Goal: Transaction & Acquisition: Purchase product/service

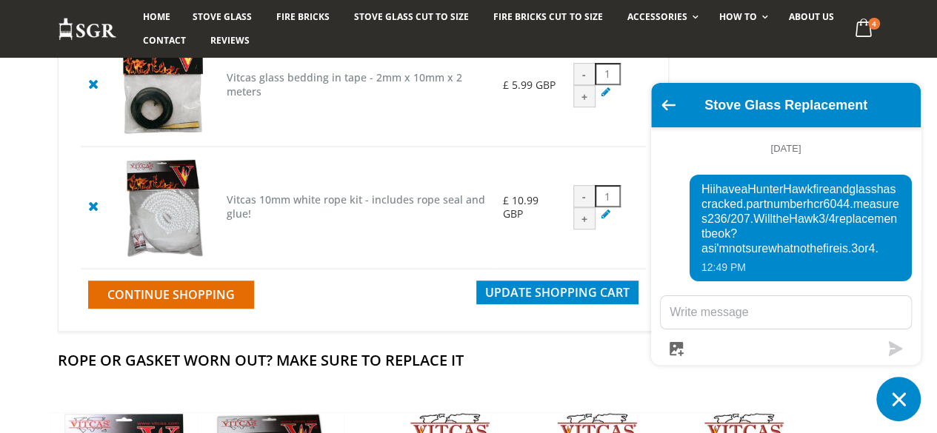
scroll to position [498, 0]
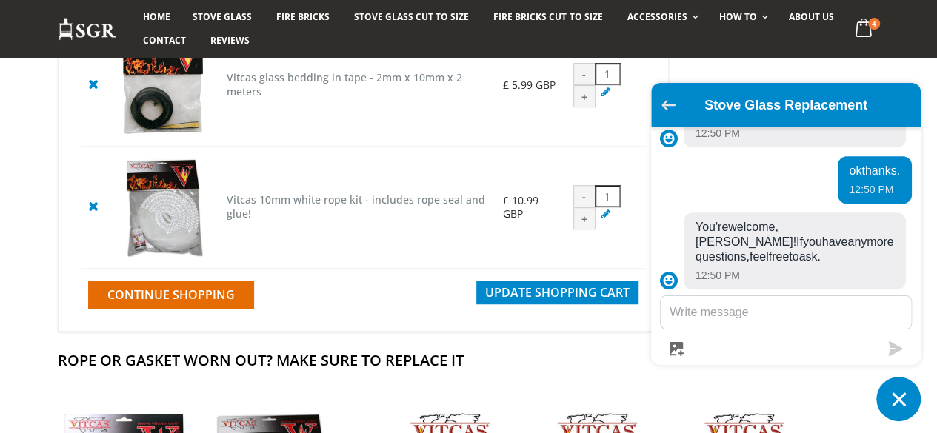
click at [673, 106] on icon "Go back to the main screen" at bounding box center [668, 105] width 14 height 10
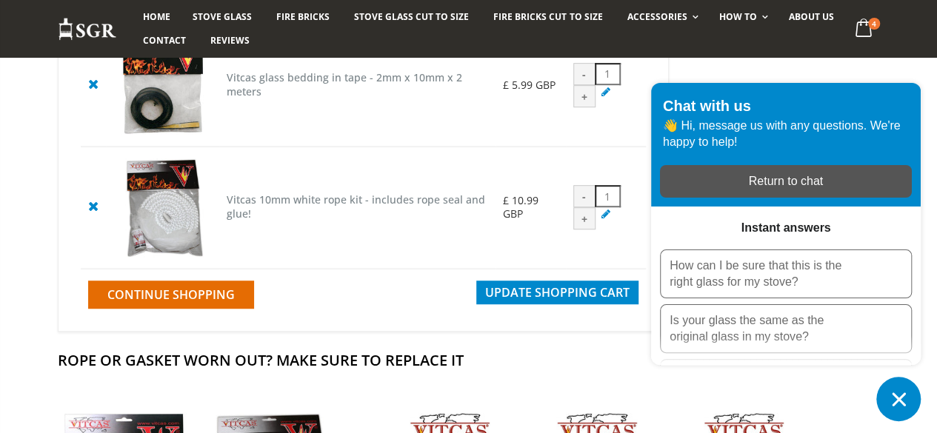
click at [621, 67] on td "- 1 +" at bounding box center [606, 85] width 80 height 123
click at [908, 402] on icon "Chat window" at bounding box center [898, 399] width 23 height 23
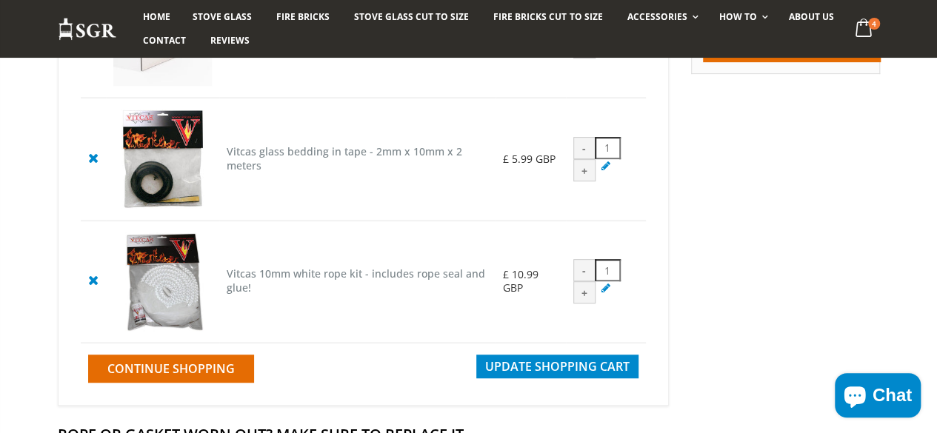
scroll to position [0, 0]
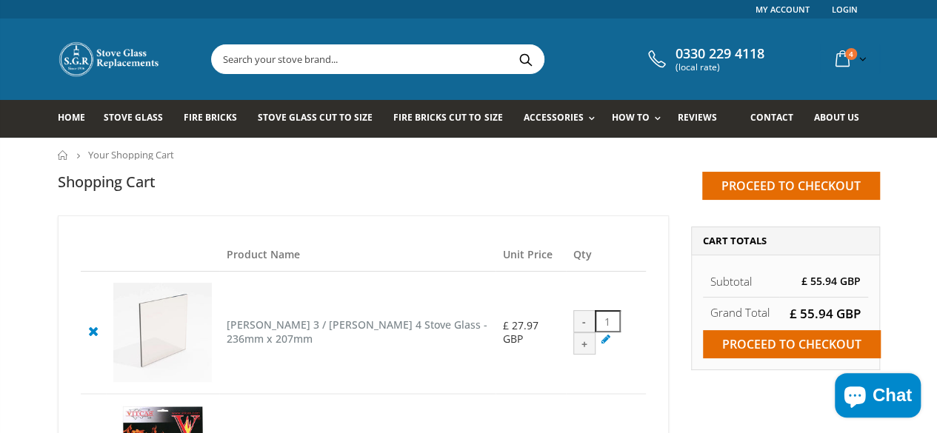
click at [227, 61] on input "text" at bounding box center [461, 59] width 498 height 28
type input "rope seal"
click at [509, 45] on button "Search" at bounding box center [525, 59] width 33 height 28
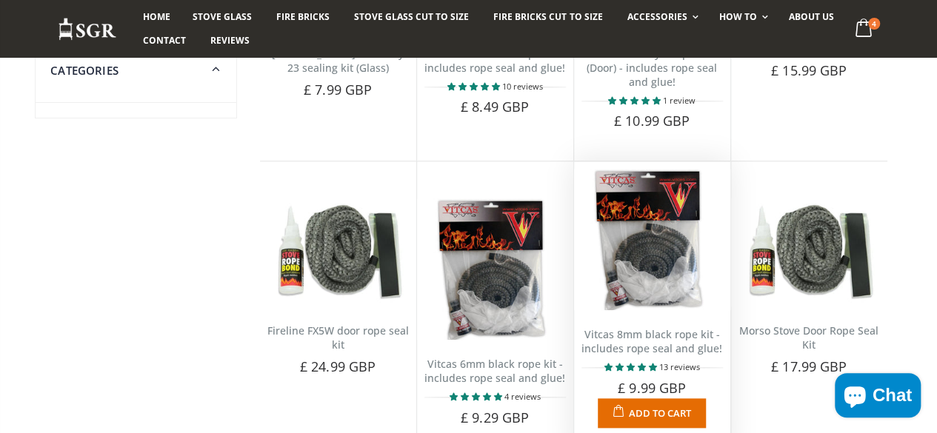
scroll to position [741, 0]
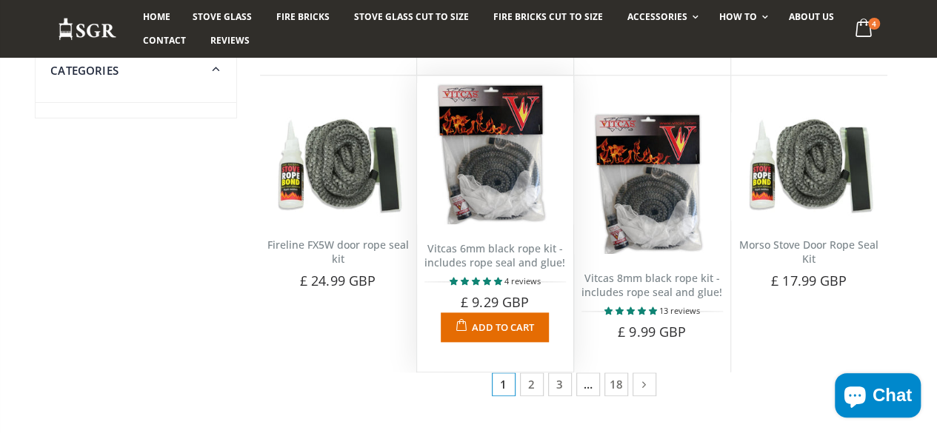
click at [549, 248] on div "Vitcas 6mm black rope kit - includes rope seal and glue! 4 reviews Ideal for re…" at bounding box center [495, 282] width 156 height 117
click at [487, 204] on img at bounding box center [494, 153] width 141 height 141
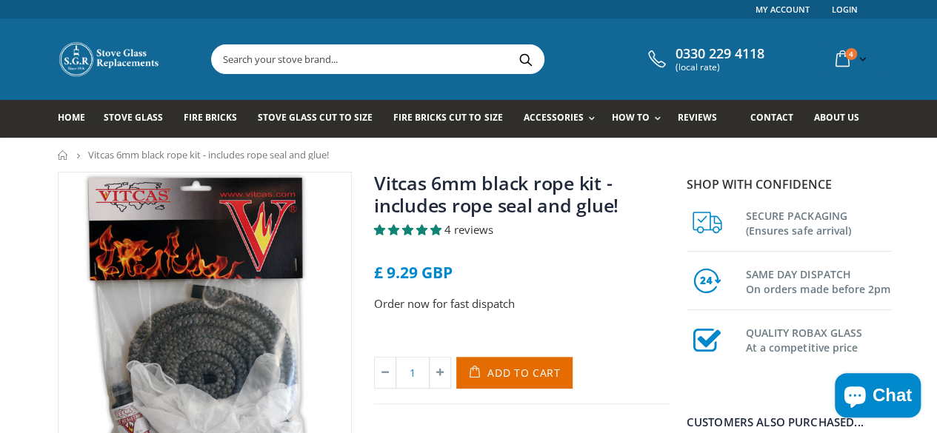
click at [870, 391] on icon "Chat window" at bounding box center [855, 396] width 36 height 36
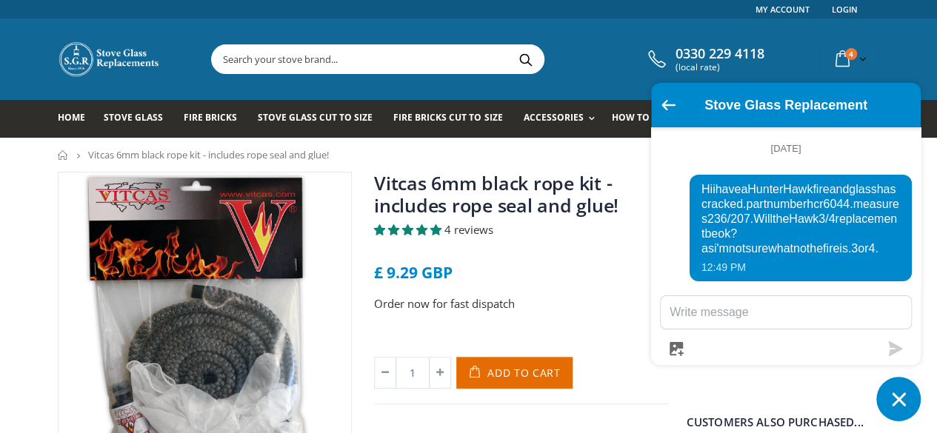
scroll to position [498, 0]
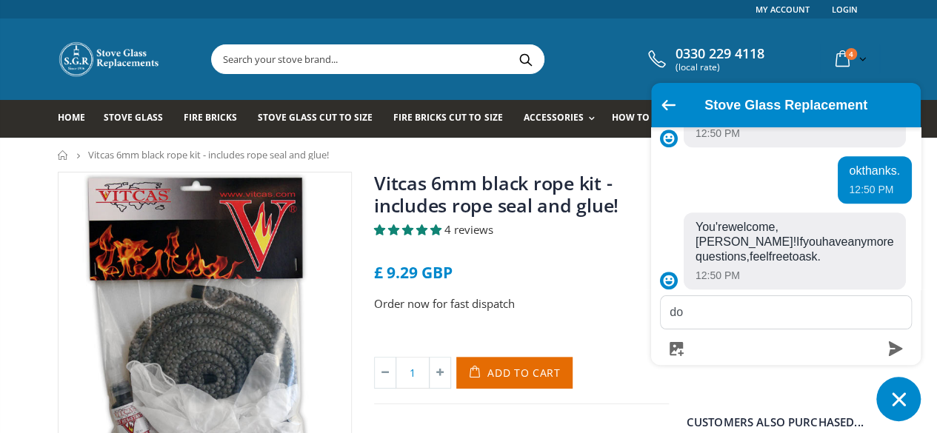
type textarea "d"
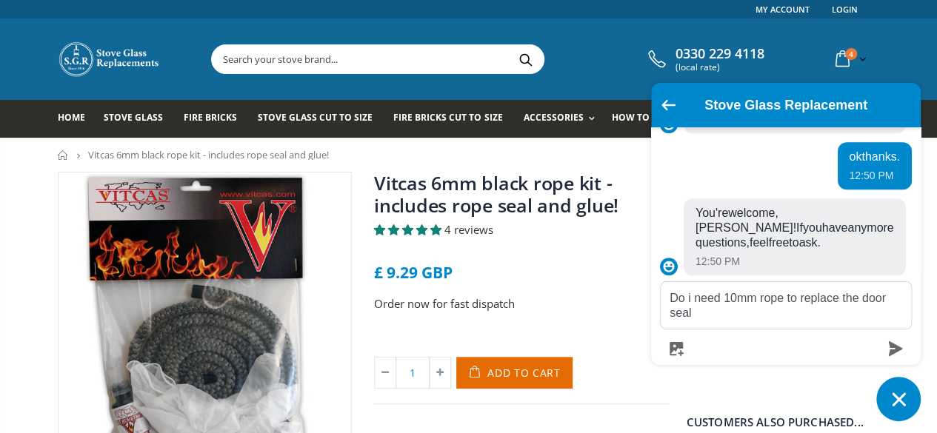
drag, startPoint x: 668, startPoint y: 300, endPoint x: 721, endPoint y: 295, distance: 53.6
click at [721, 295] on textarea "Do i need 10mm rope to replace the door seal" at bounding box center [786, 305] width 250 height 47
click at [718, 316] on textarea "Would it be 10mm rope to replace the door seal" at bounding box center [786, 305] width 250 height 47
type textarea "Would it be 10mm rope to replace the door seal."
click at [904, 400] on icon "Chat window" at bounding box center [898, 399] width 23 height 23
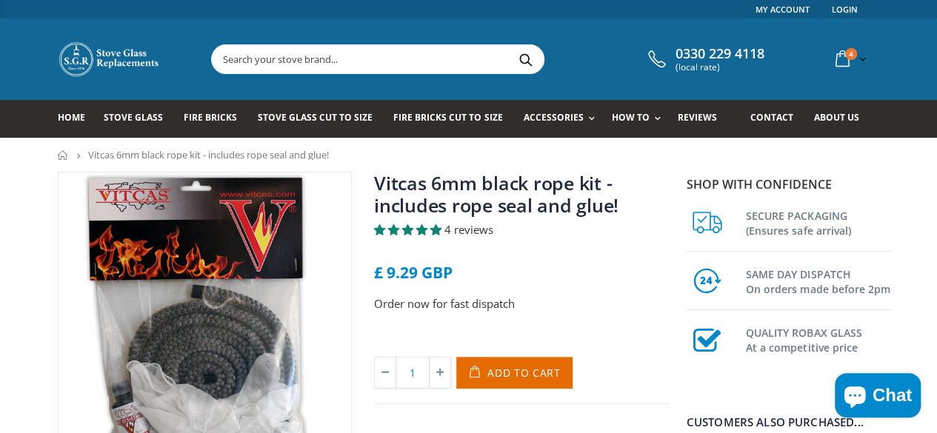
click at [872, 395] on icon "Chat window" at bounding box center [855, 396] width 36 height 36
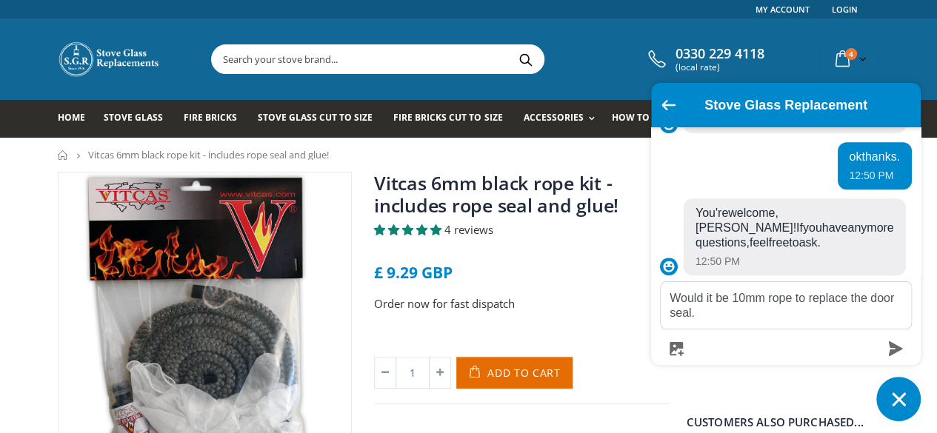
click at [892, 347] on icon "submit" at bounding box center [896, 348] width 14 height 15
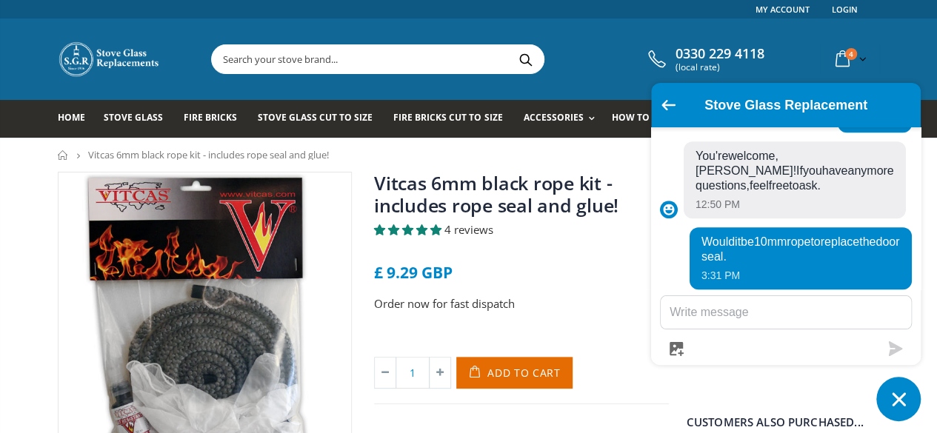
scroll to position [569, 0]
click at [592, 278] on div "£ 9.29 GBP" at bounding box center [521, 272] width 295 height 16
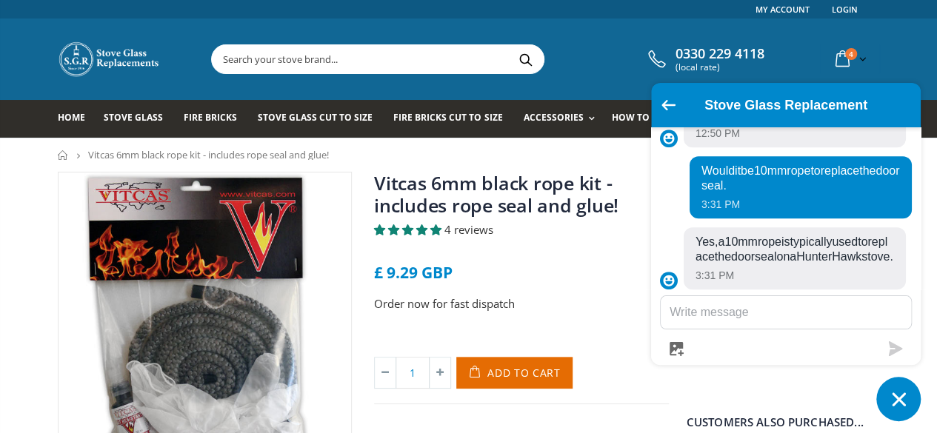
scroll to position [655, 0]
click at [698, 301] on textarea "Message us" at bounding box center [786, 312] width 250 height 33
type textarea "o"
click at [670, 284] on icon at bounding box center [669, 281] width 18 height 18
click at [681, 316] on textarea "Message us" at bounding box center [786, 312] width 250 height 33
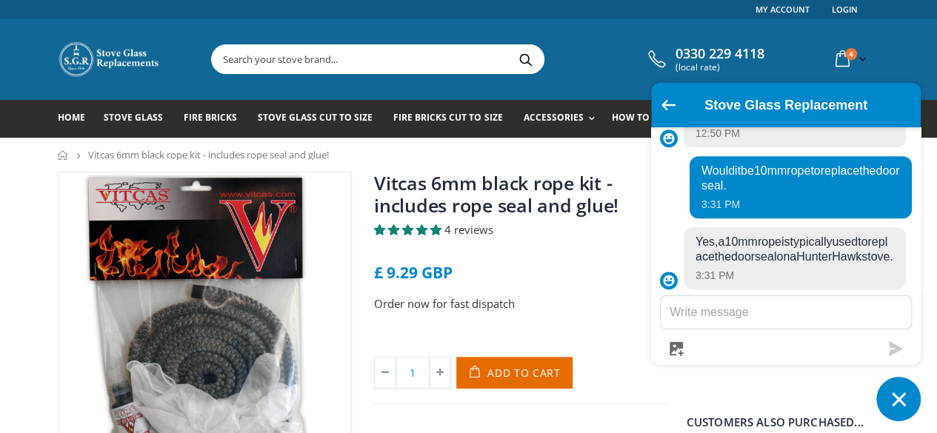
drag, startPoint x: 670, startPoint y: 281, endPoint x: 677, endPoint y: 293, distance: 14.0
click at [670, 281] on icon at bounding box center [669, 281] width 11 height 11
click at [685, 326] on textarea "Message us" at bounding box center [786, 312] width 250 height 33
type textarea "t"
type textarea "Thanks"
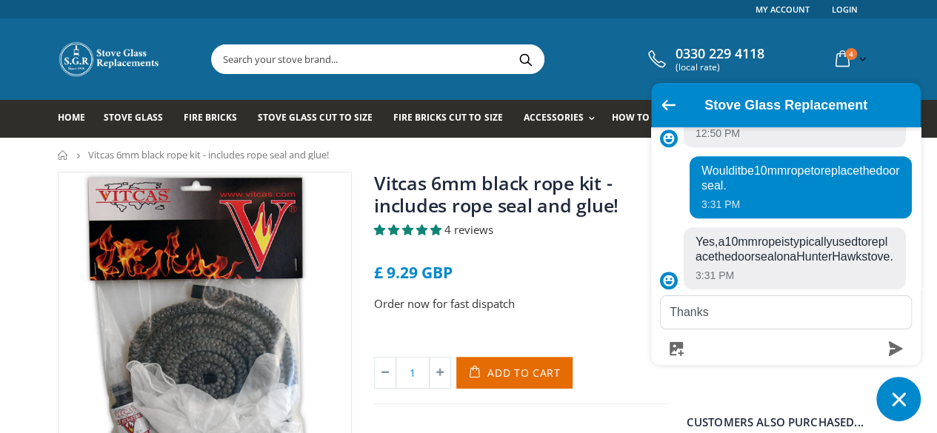
click at [893, 341] on form "Thanks" at bounding box center [786, 326] width 252 height 61
click at [892, 349] on icon "submit" at bounding box center [895, 348] width 15 height 15
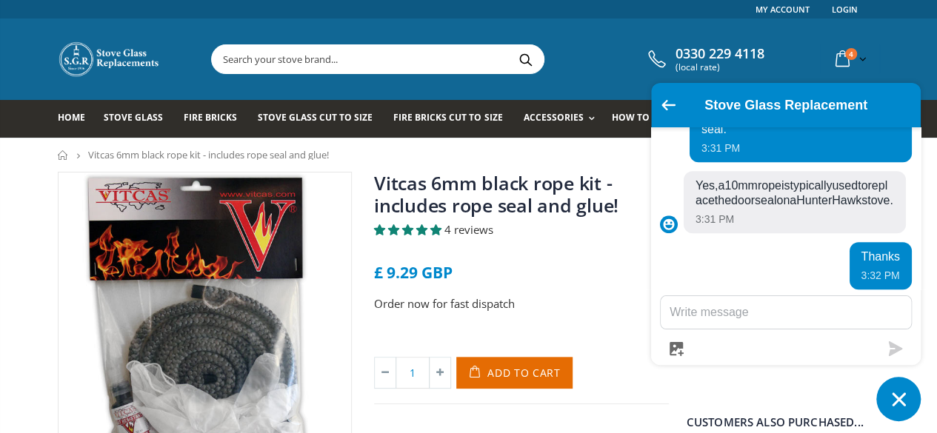
scroll to position [711, 0]
click at [908, 404] on icon "Chat window" at bounding box center [898, 399] width 23 height 23
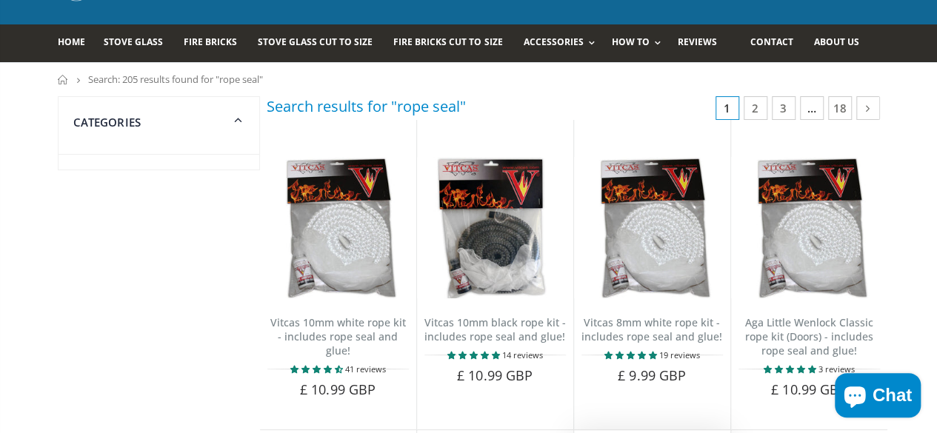
scroll to position [74, 0]
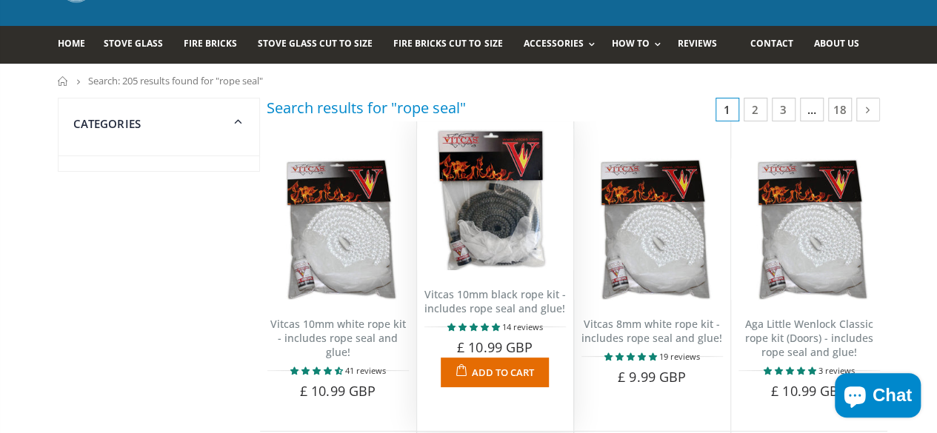
click at [478, 387] on button "Add to Cart" at bounding box center [494, 373] width 107 height 30
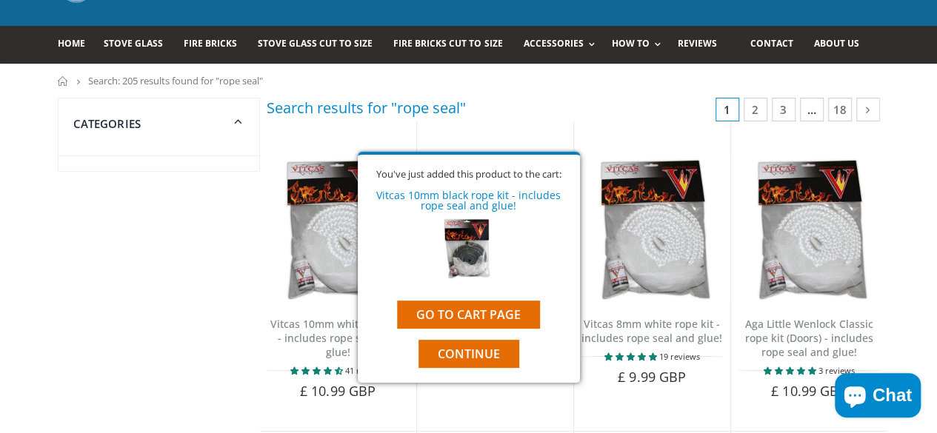
scroll to position [0, 0]
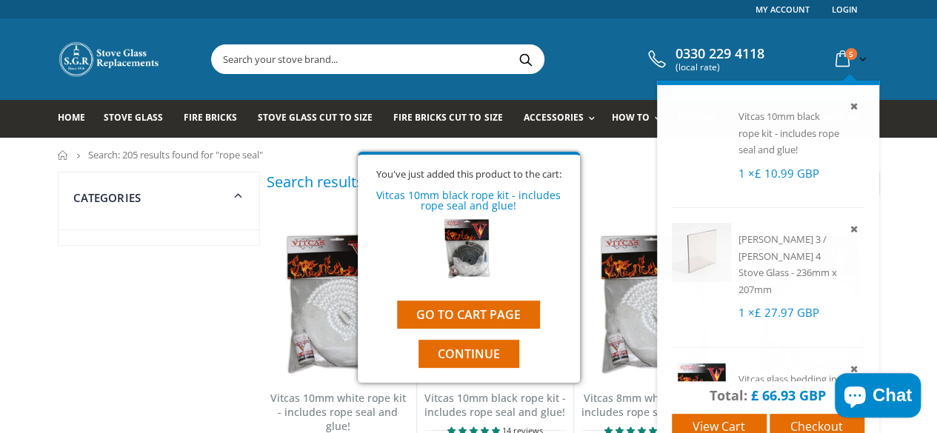
click at [857, 51] on span "5" at bounding box center [851, 54] width 12 height 12
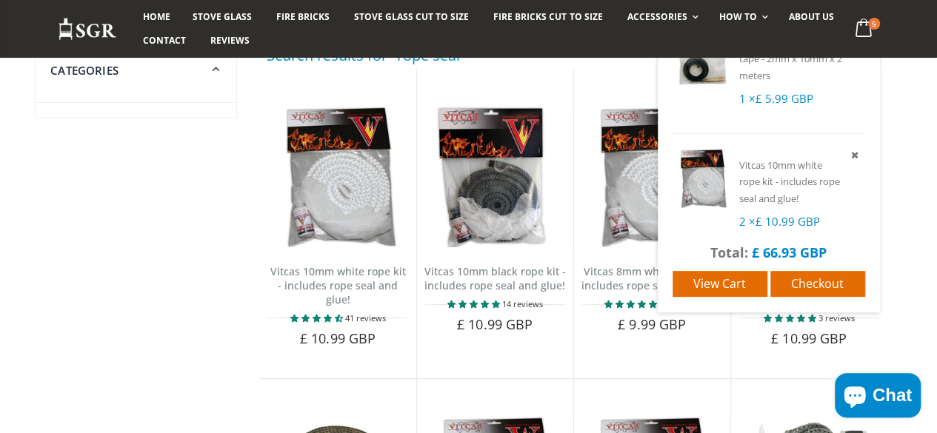
scroll to position [148, 0]
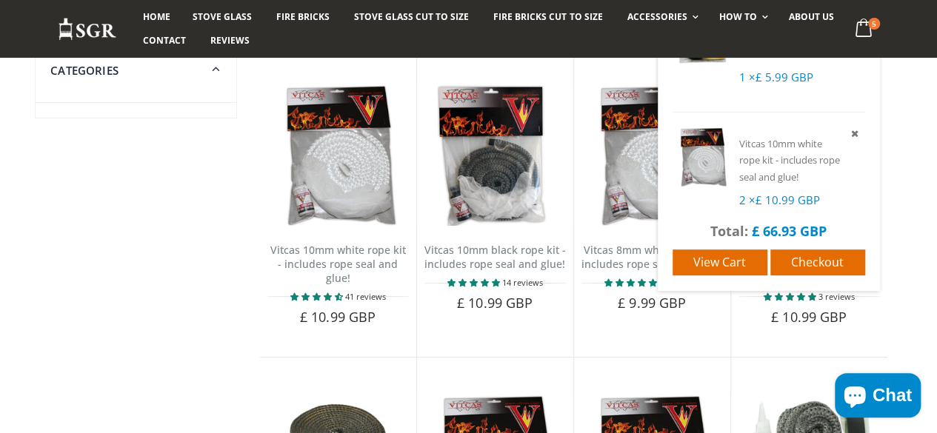
click at [861, 127] on icon at bounding box center [854, 133] width 13 height 13
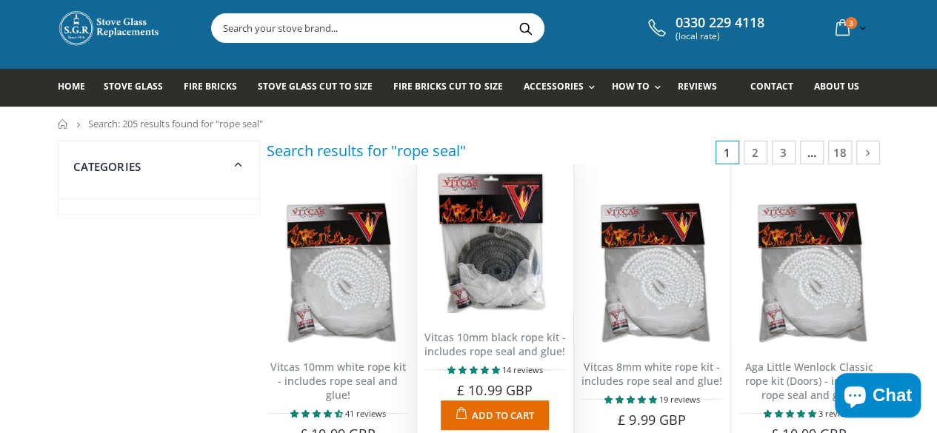
scroll to position [0, 0]
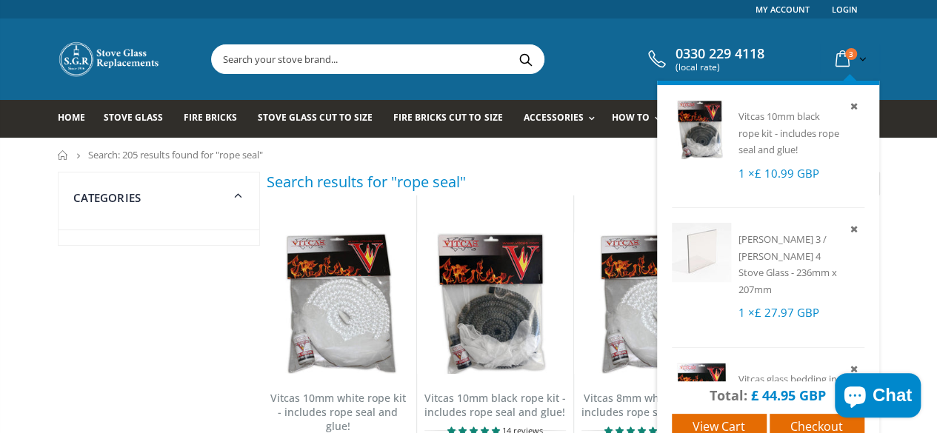
click at [855, 53] on icon at bounding box center [843, 59] width 26 height 27
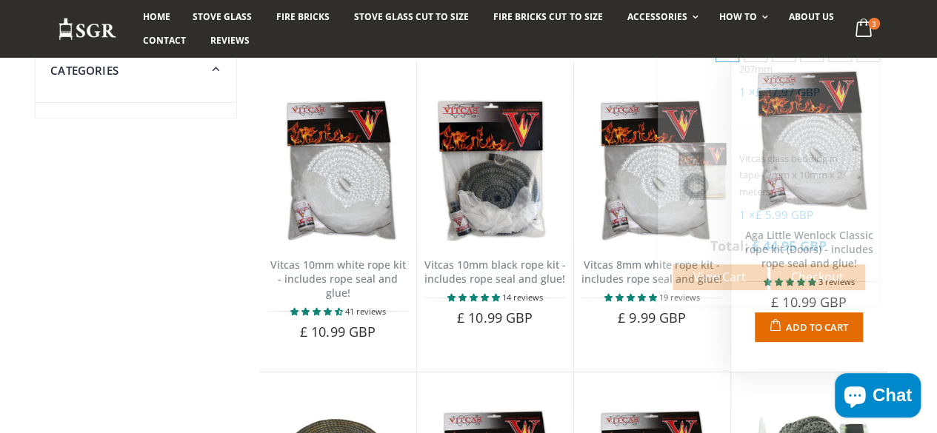
scroll to position [148, 0]
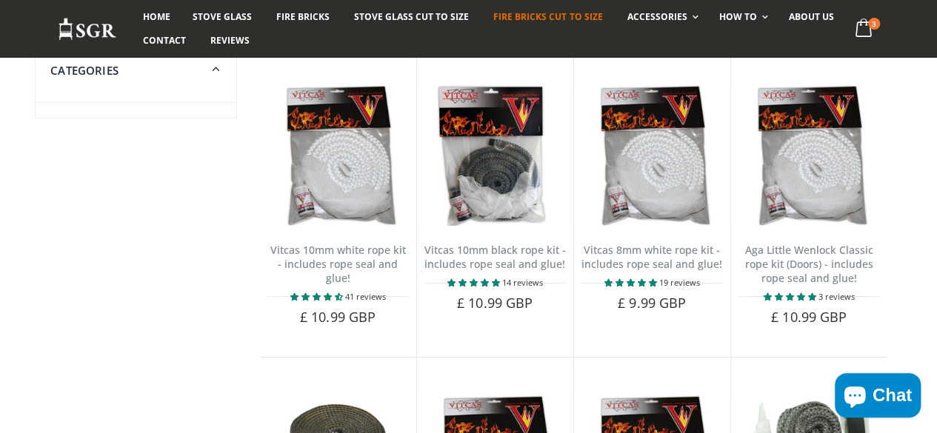
click at [512, 20] on span "Fire Bricks Cut To Size" at bounding box center [547, 16] width 109 height 13
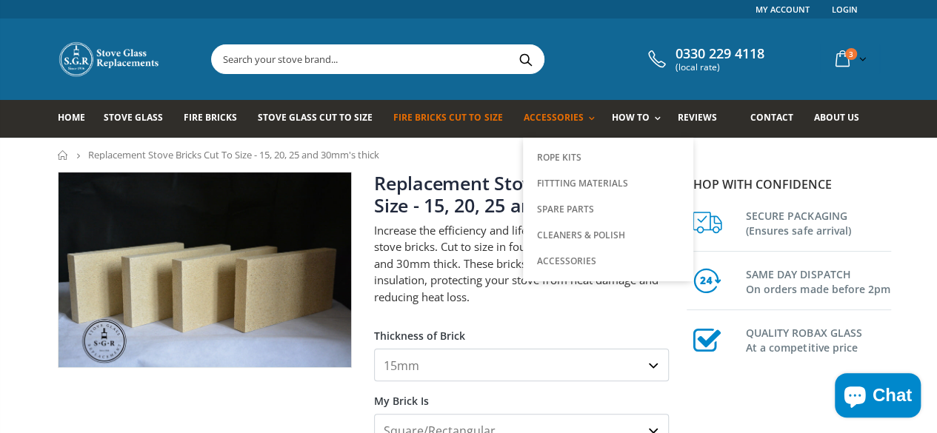
click at [535, 119] on span "Accessories" at bounding box center [553, 117] width 60 height 13
click at [539, 255] on link "Accessories" at bounding box center [608, 261] width 151 height 26
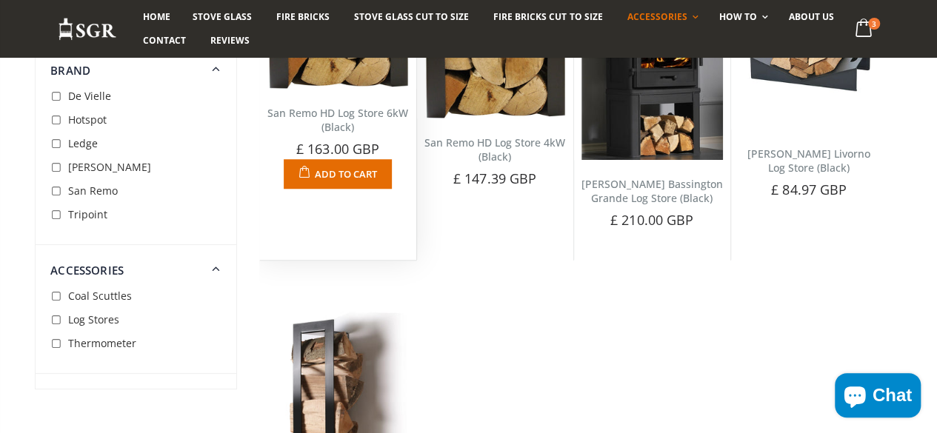
scroll to position [370, 0]
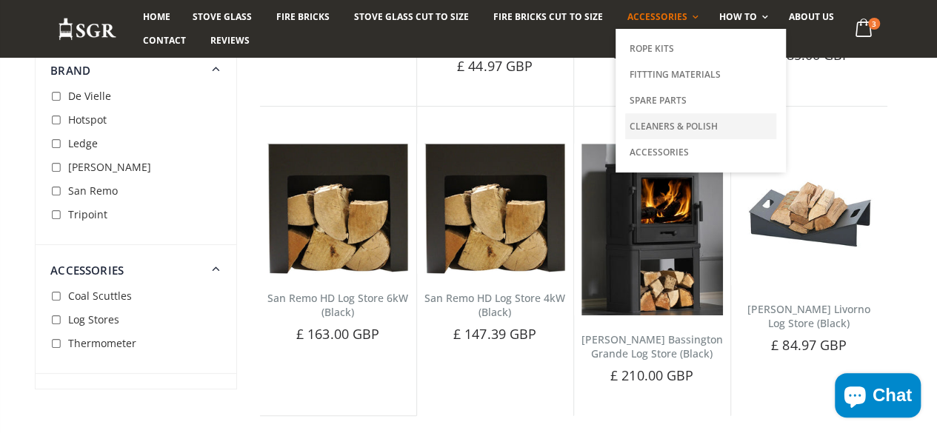
click at [630, 119] on link "Cleaners & Polish" at bounding box center [700, 126] width 151 height 26
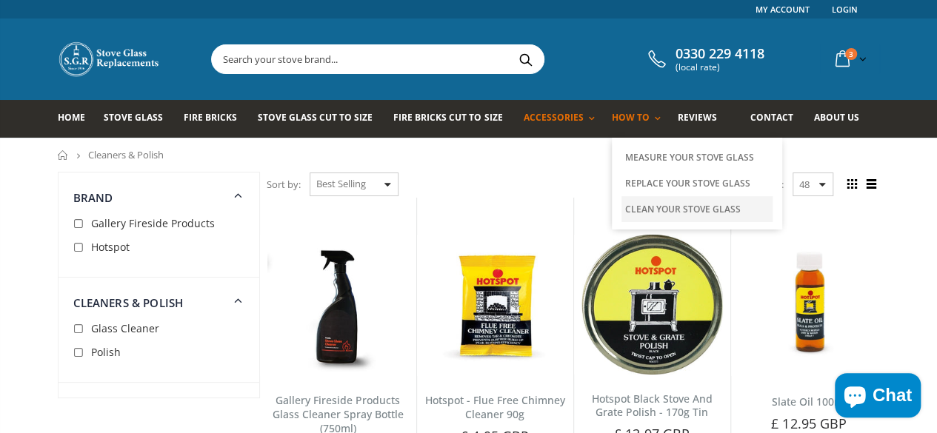
click at [635, 207] on link "Clean Your Stove Glass" at bounding box center [696, 209] width 151 height 26
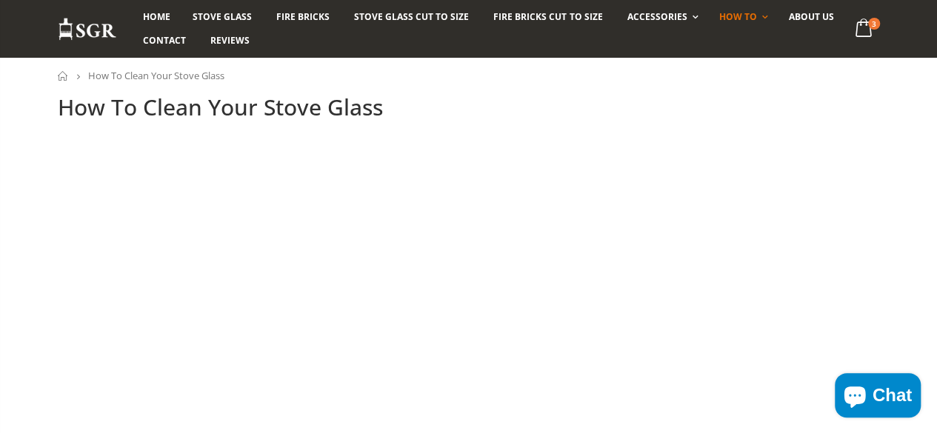
scroll to position [74, 0]
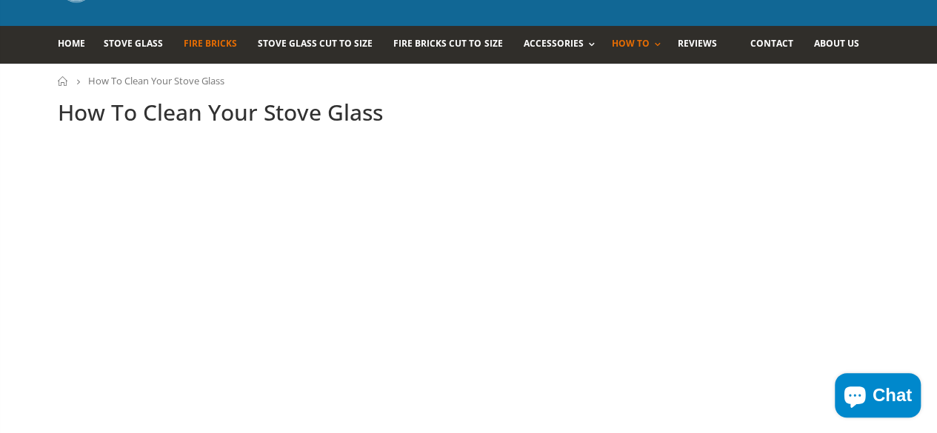
click at [184, 44] on span "Fire Bricks" at bounding box center [210, 43] width 53 height 13
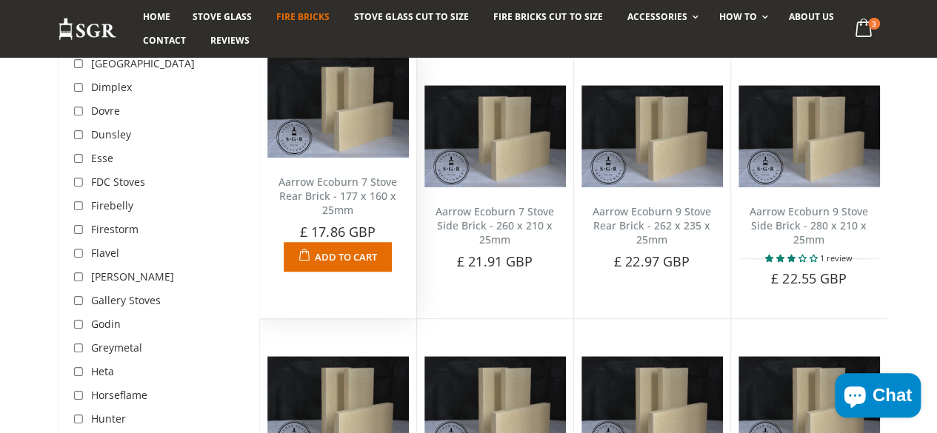
scroll to position [148, 0]
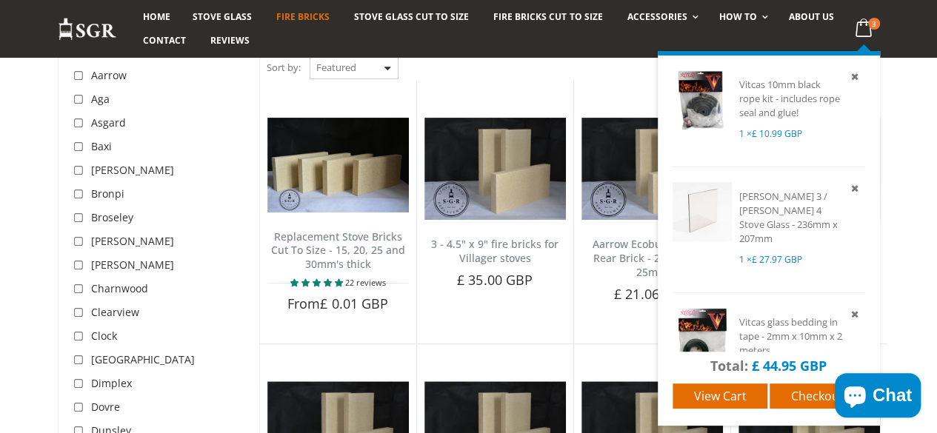
click at [880, 51] on div "Vitcas 10mm black rope kit - includes rope seal and glue! 1 × £ 10.99 GBP Hunte…" at bounding box center [769, 238] width 222 height 375
click at [878, 27] on icon at bounding box center [863, 28] width 29 height 27
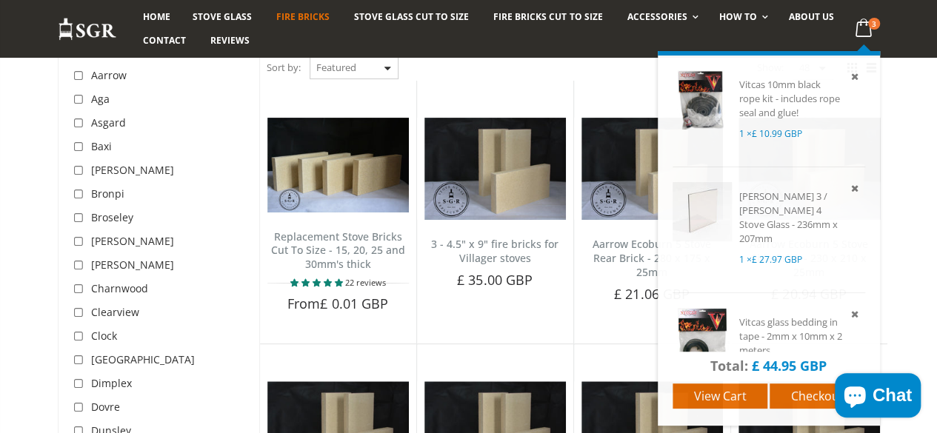
click at [878, 29] on icon at bounding box center [863, 28] width 29 height 27
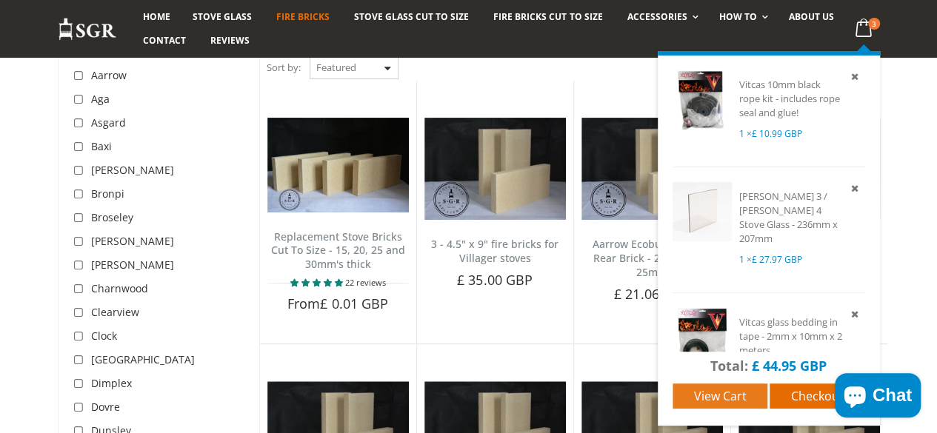
click at [744, 396] on span "View cart" at bounding box center [720, 396] width 53 height 16
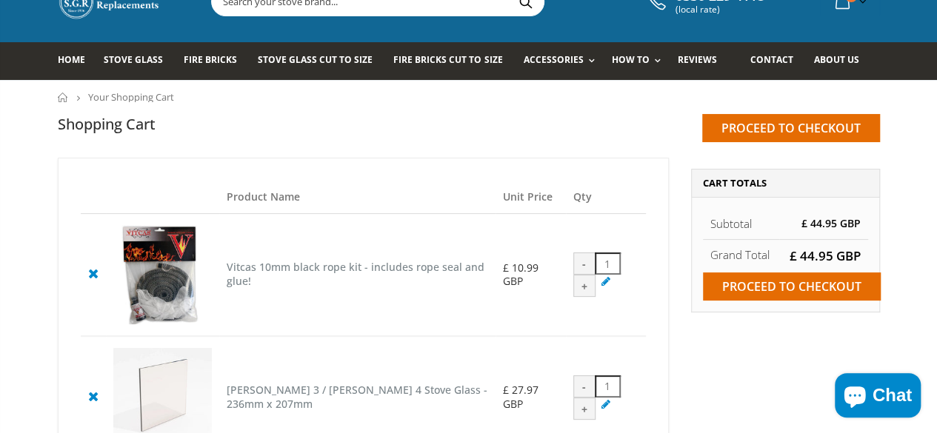
scroll to position [222, 0]
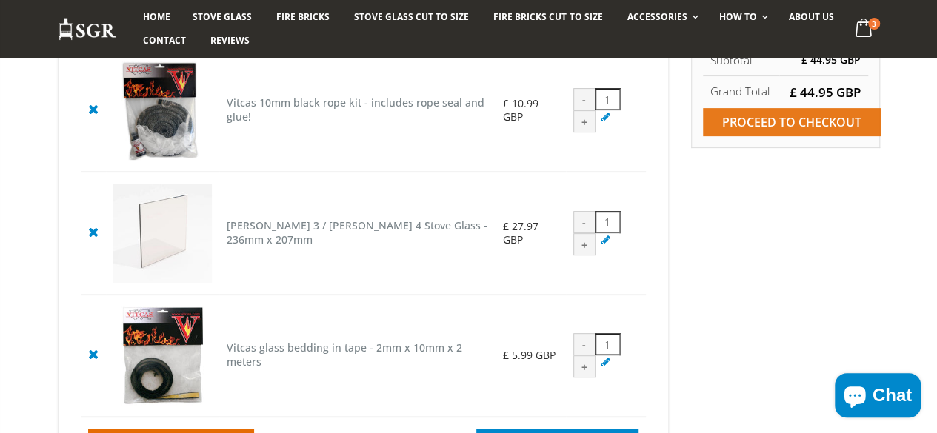
click at [846, 123] on input "Proceed to checkout" at bounding box center [792, 122] width 178 height 28
